Goal: Use online tool/utility

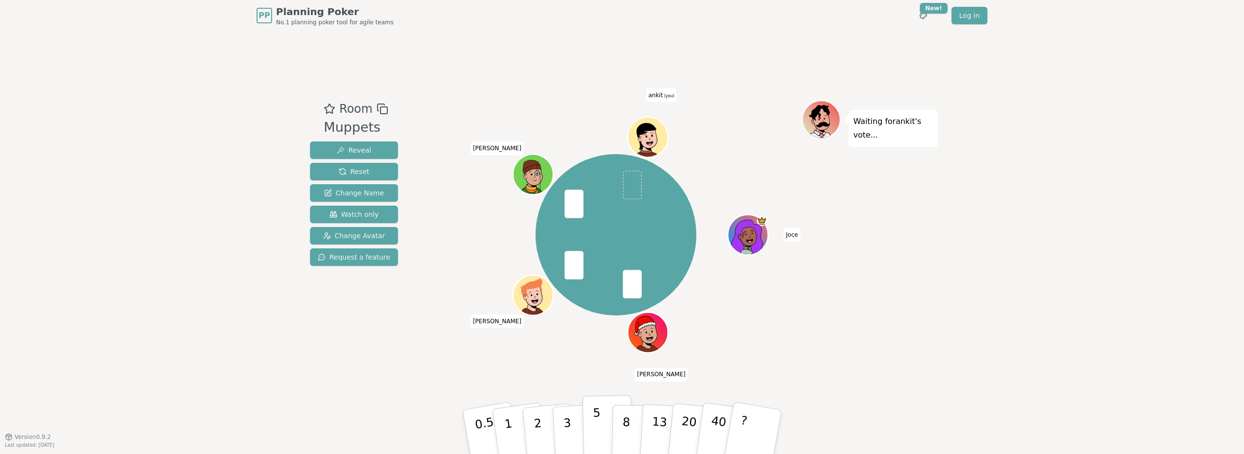
click at [605, 427] on button "5" at bounding box center [608, 432] width 50 height 74
click at [543, 430] on button "2" at bounding box center [549, 432] width 55 height 77
click at [563, 431] on button "3" at bounding box center [578, 432] width 53 height 76
click at [541, 429] on p "2" at bounding box center [539, 433] width 13 height 53
click at [428, 371] on div "Room Muppets Reveal Reset Change Name Watch only Change Avatar Request a featur…" at bounding box center [622, 233] width 632 height 405
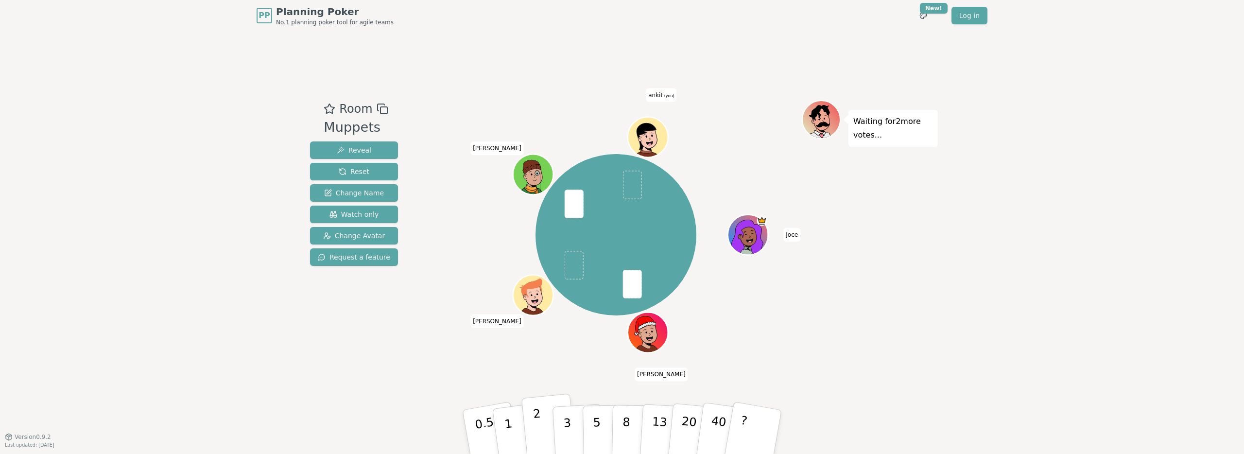
click at [539, 426] on p "2" at bounding box center [539, 433] width 13 height 53
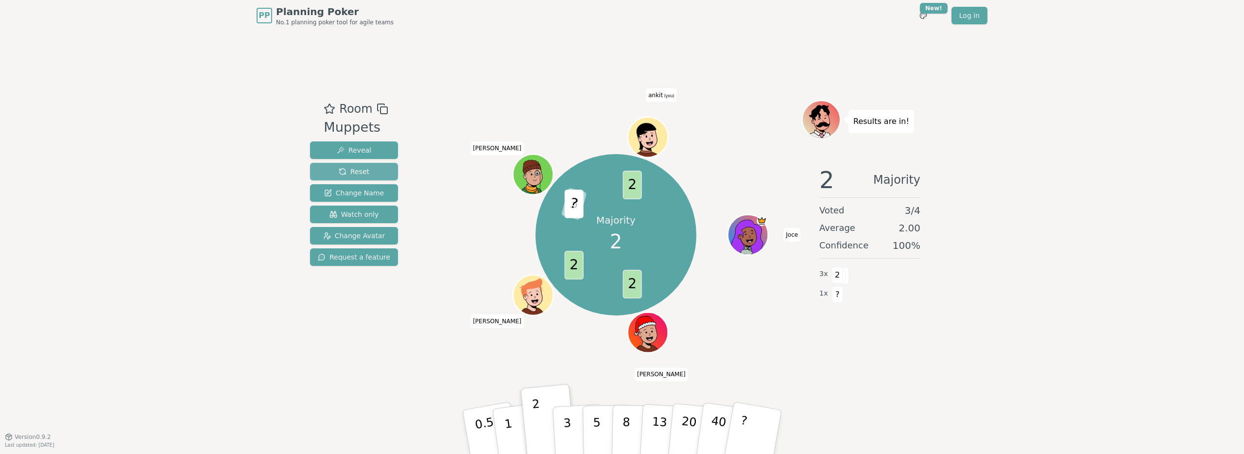
click at [380, 174] on button "Reset" at bounding box center [354, 171] width 88 height 17
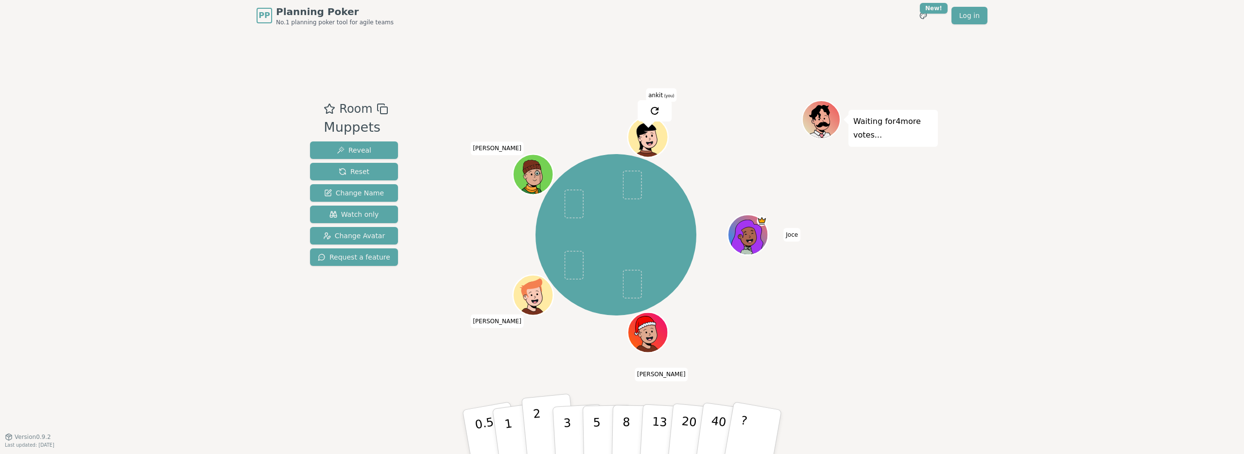
click at [534, 433] on button "2" at bounding box center [549, 432] width 55 height 77
